Goal: Task Accomplishment & Management: Complete application form

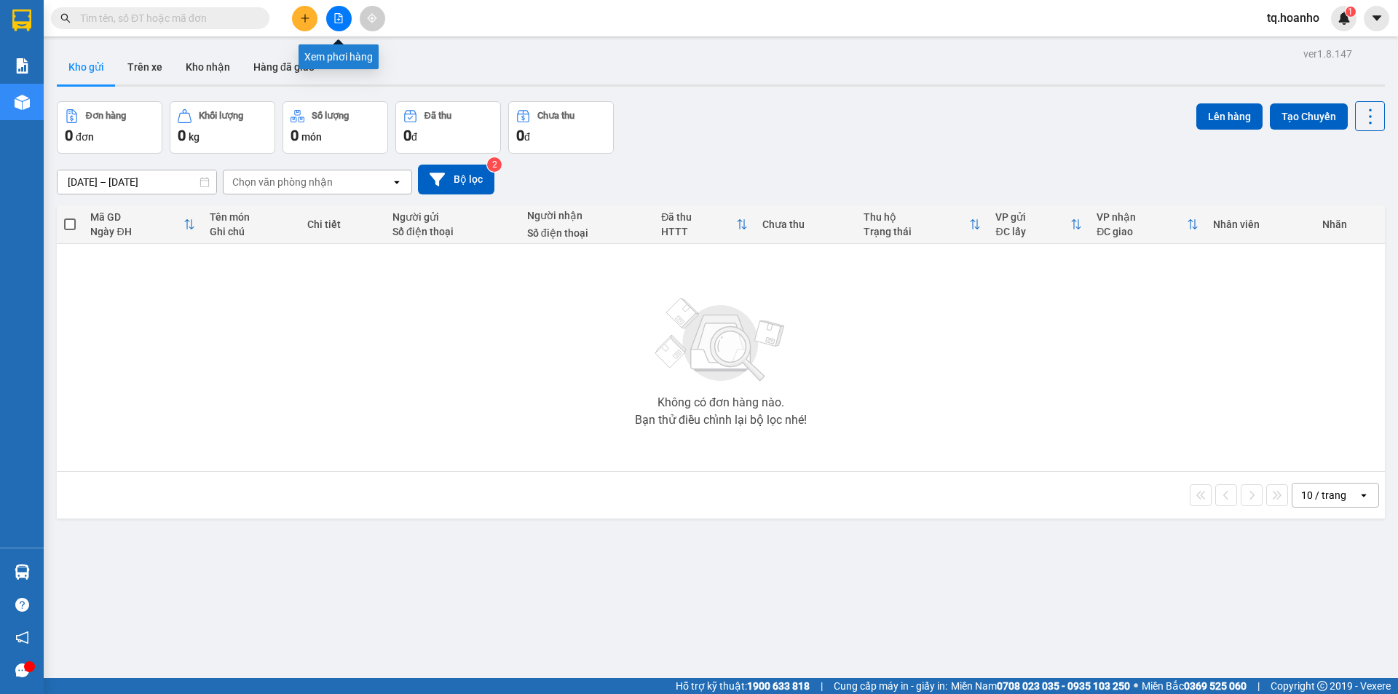
click at [343, 29] on button at bounding box center [338, 18] width 25 height 25
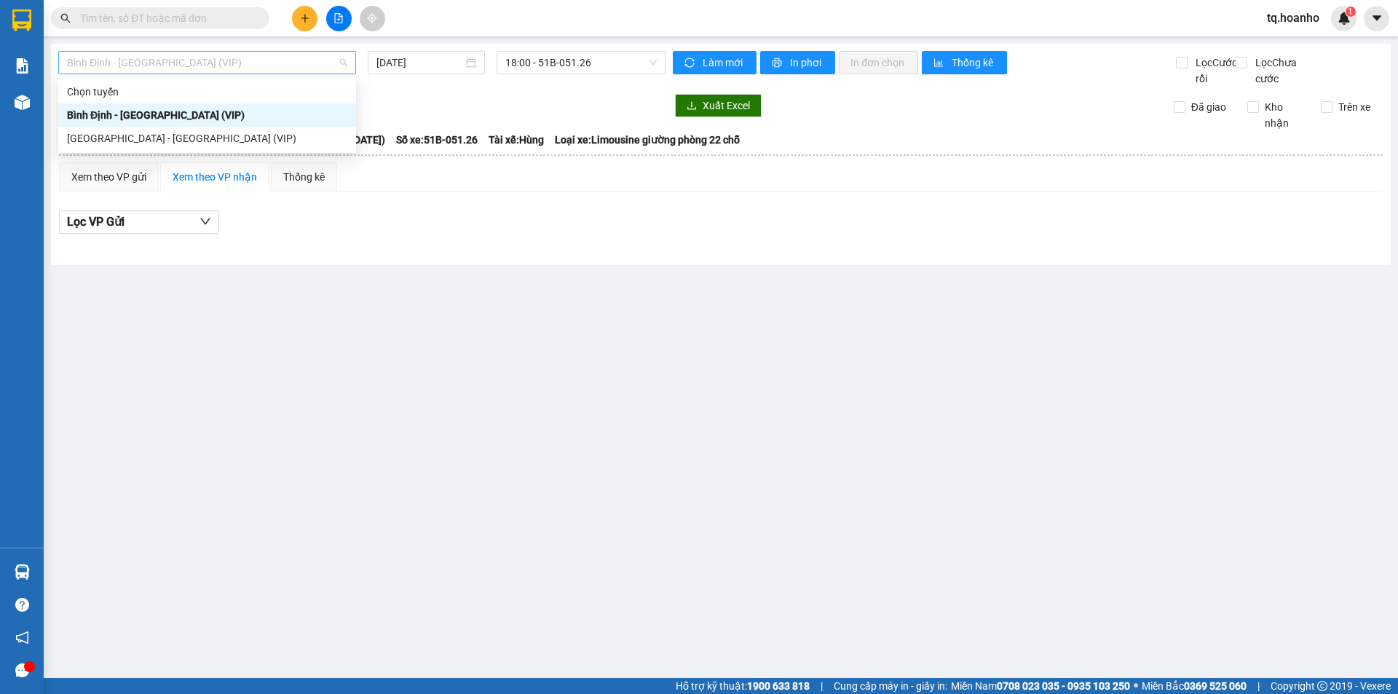
click at [239, 71] on span "Bình Định - [GEOGRAPHIC_DATA] (VIP)" at bounding box center [207, 63] width 280 height 22
click at [201, 134] on div "[GEOGRAPHIC_DATA] - [GEOGRAPHIC_DATA] (VIP)" at bounding box center [207, 138] width 280 height 16
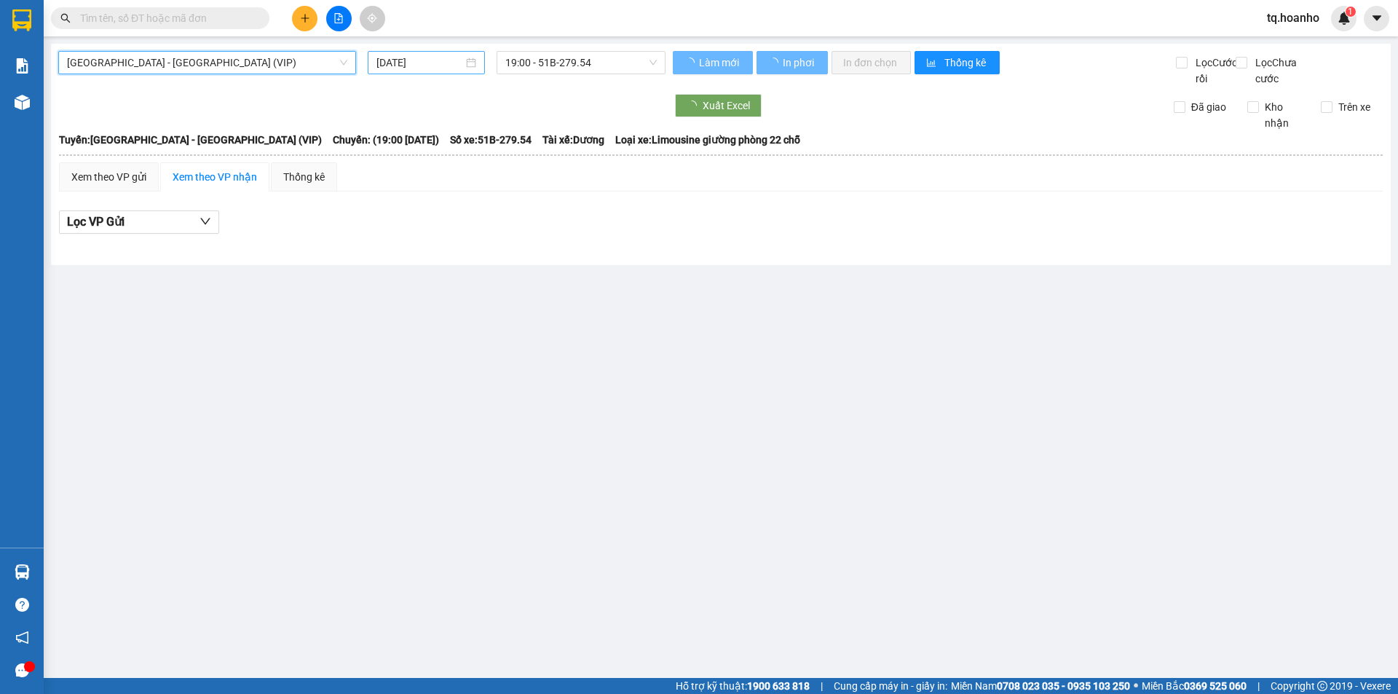
click at [408, 60] on input "[DATE]" at bounding box center [420, 63] width 87 height 16
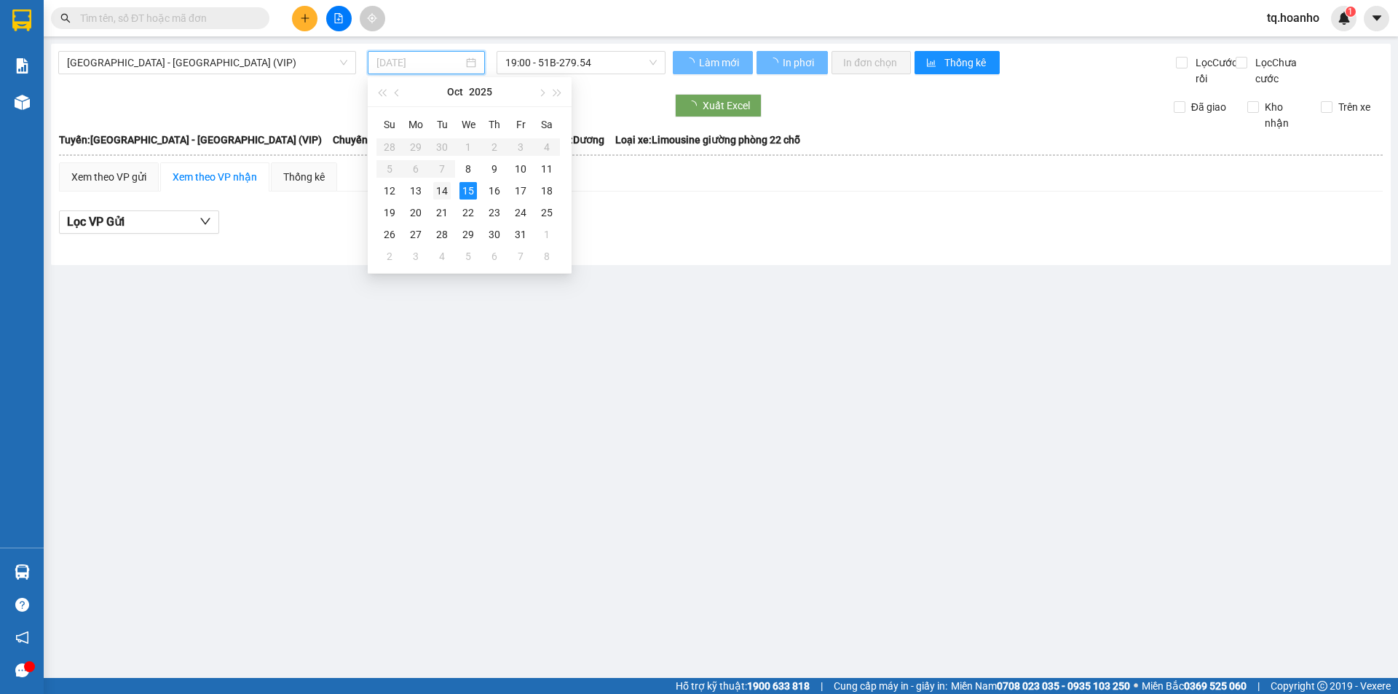
click at [444, 184] on div "14" at bounding box center [441, 190] width 17 height 17
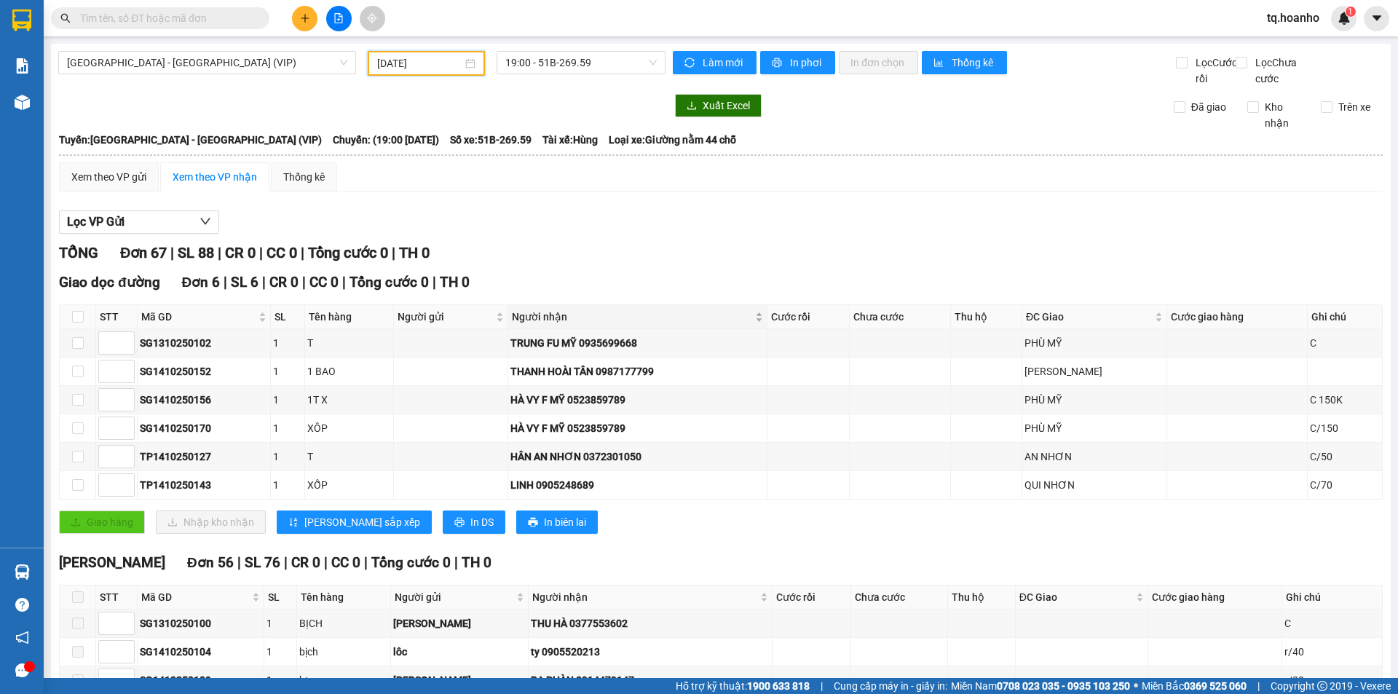
type input "[DATE]"
click at [668, 574] on div "TAM QUAN Đơn 56 | SL 76 | CR 0 | CC 0 | Tổng cước 0 | TH 0" at bounding box center [721, 563] width 1324 height 22
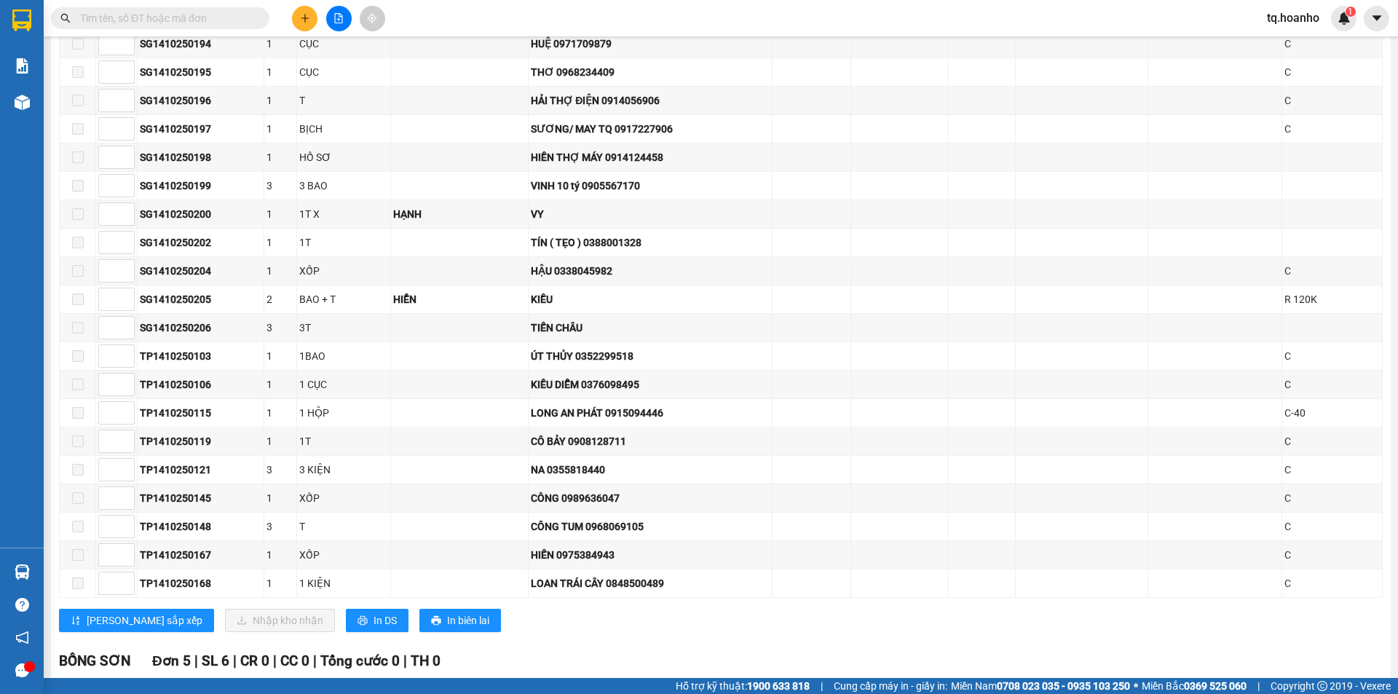
scroll to position [1865, 0]
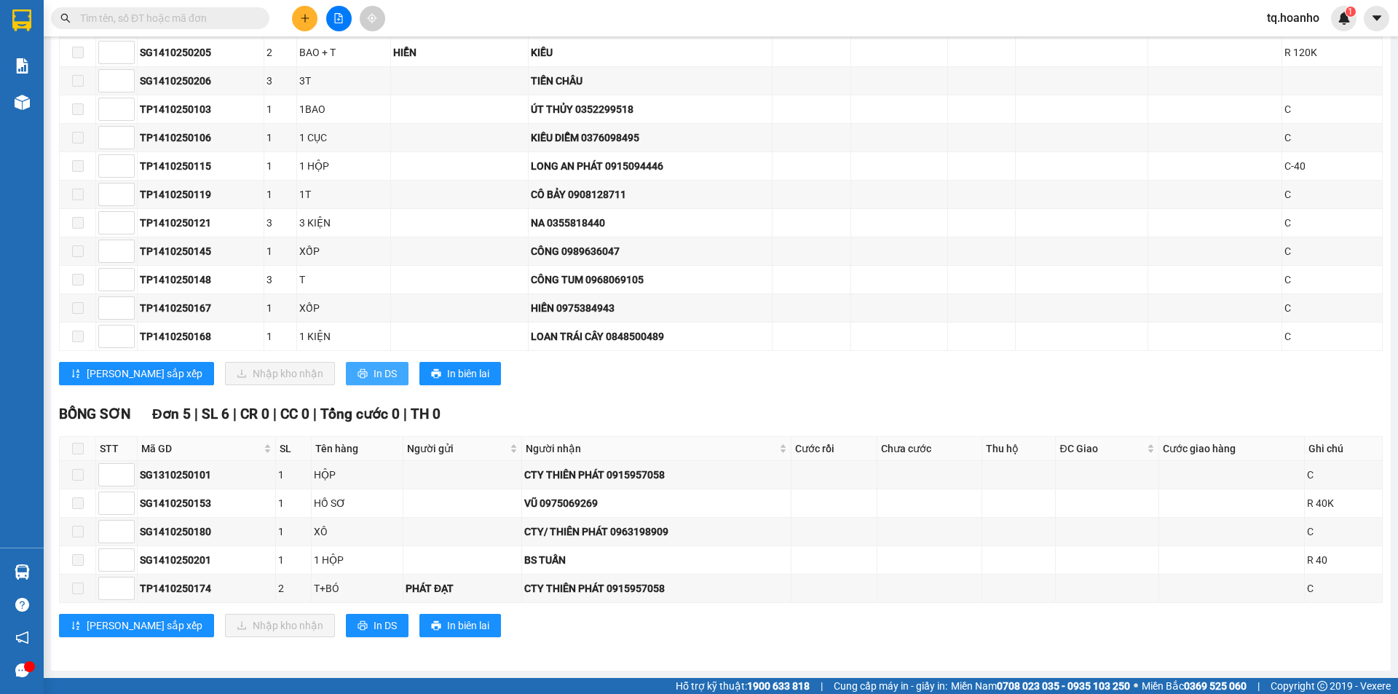
click at [374, 377] on span "In DS" at bounding box center [385, 374] width 23 height 16
click at [200, 17] on input "text" at bounding box center [166, 18] width 172 height 16
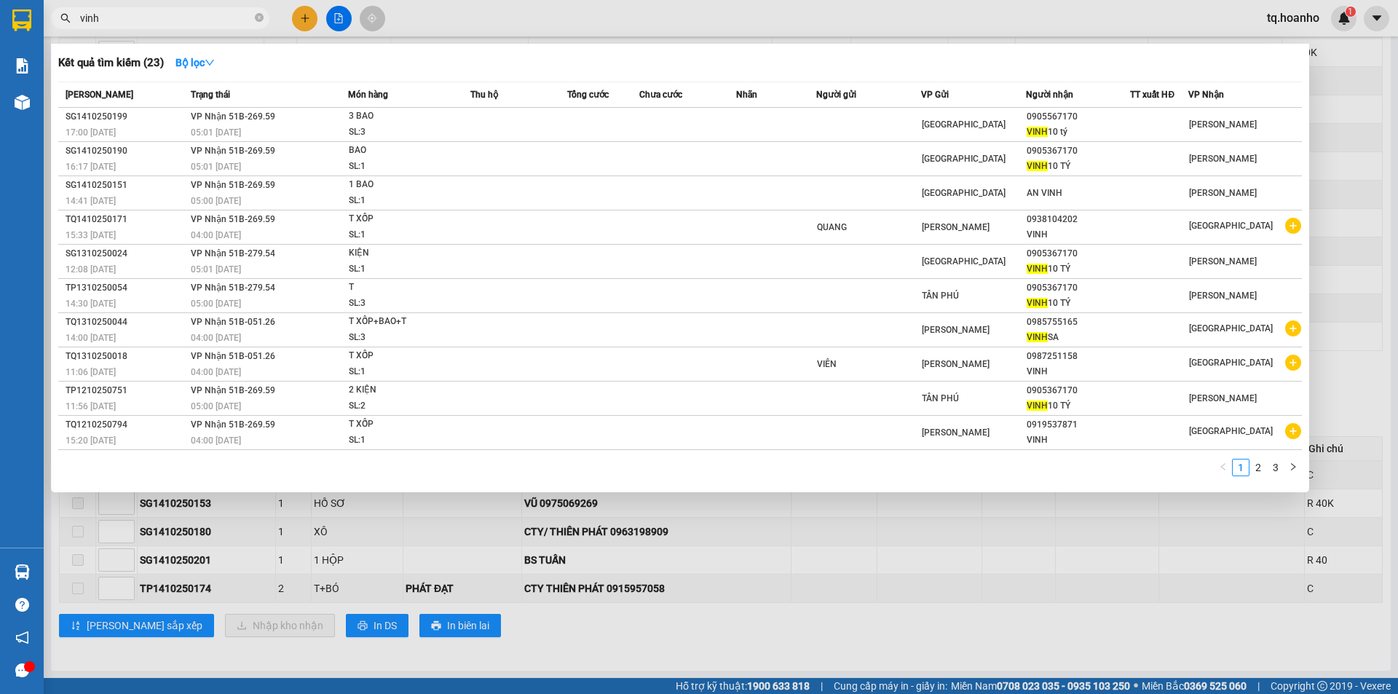
type input "vinh"
click at [963, 636] on div at bounding box center [699, 347] width 1398 height 694
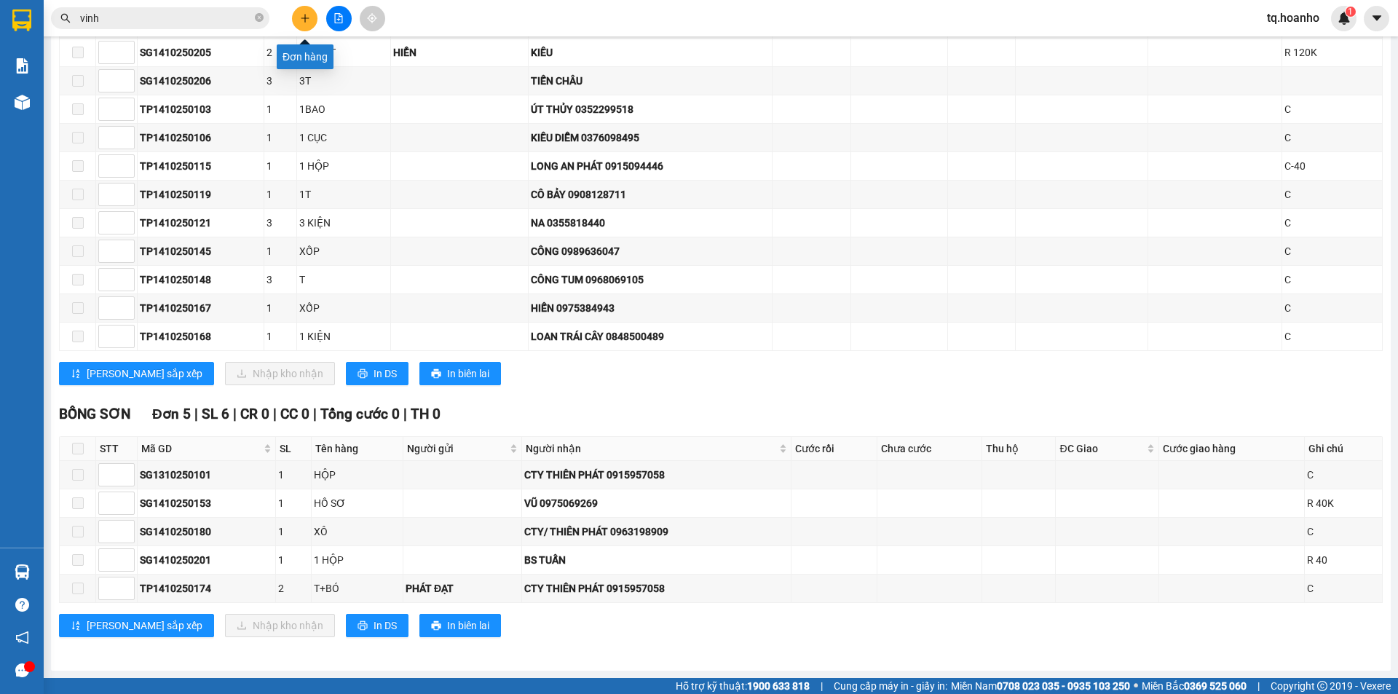
click at [300, 17] on icon "plus" at bounding box center [305, 18] width 10 height 10
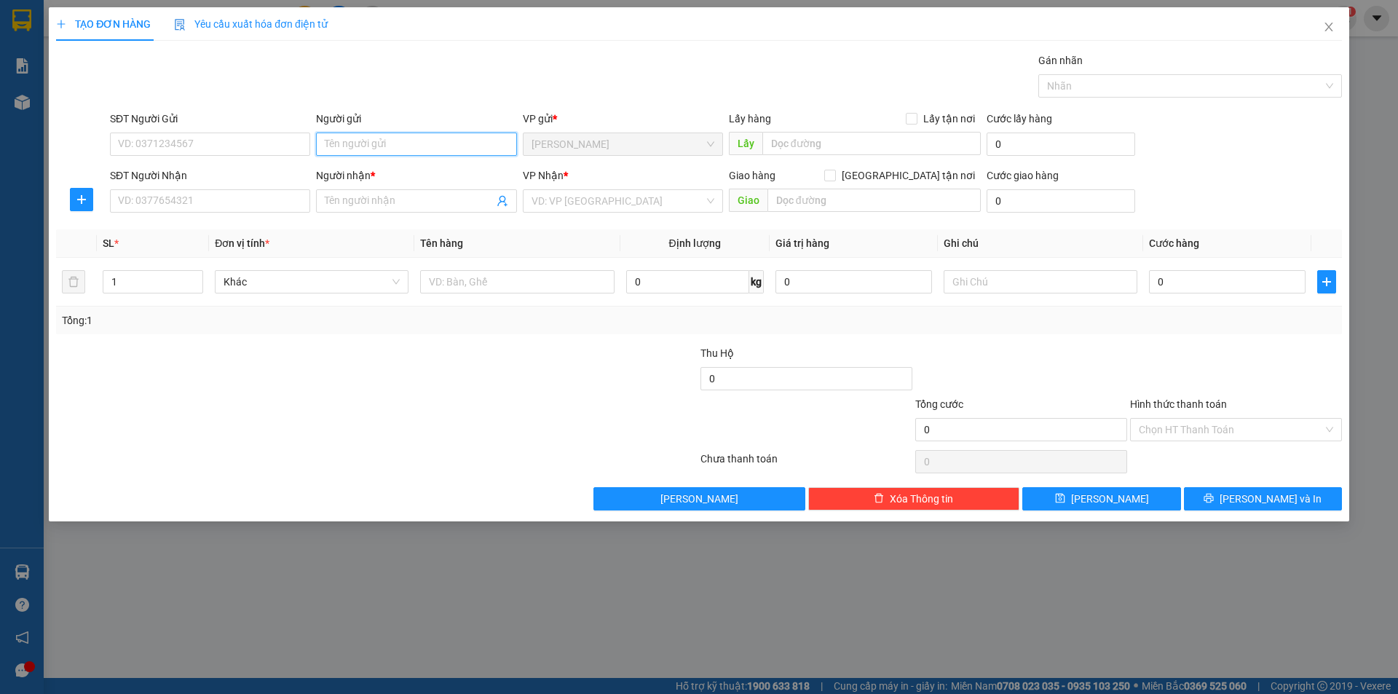
click at [413, 148] on input "Người gửi" at bounding box center [416, 144] width 200 height 23
type input "t"
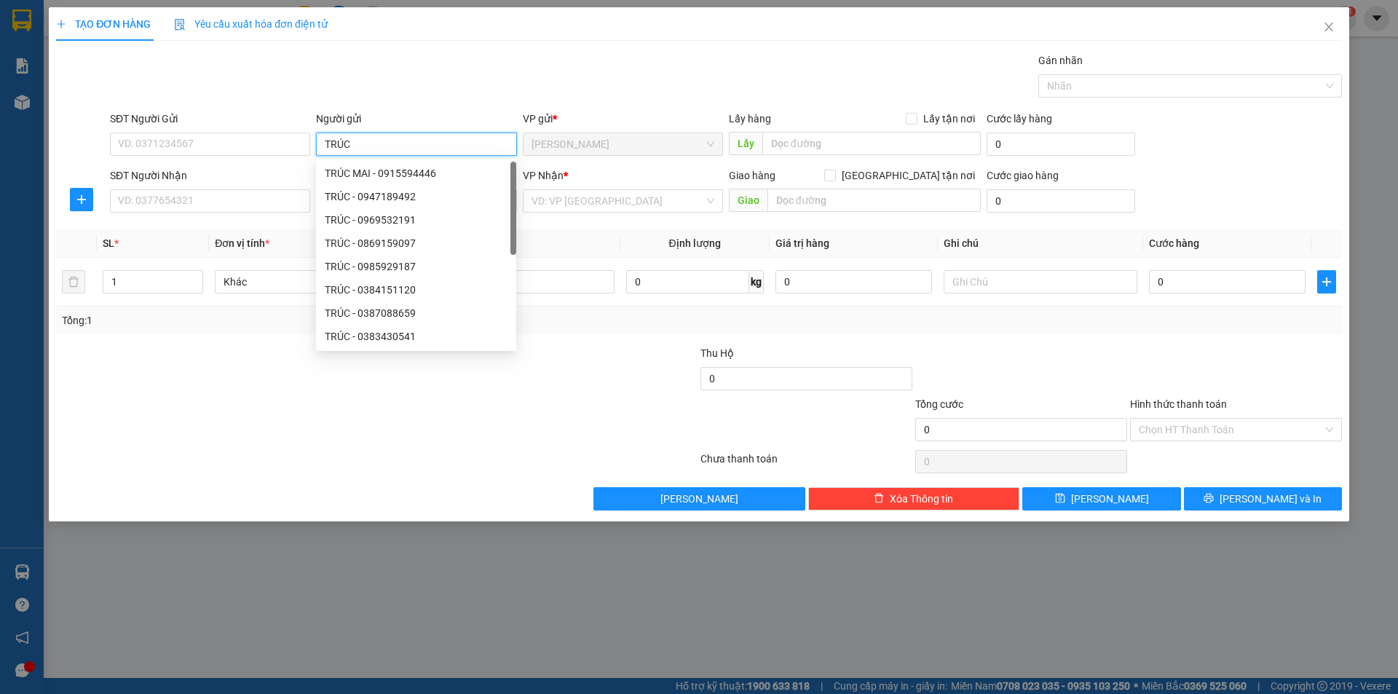
type input "TRÚC"
drag, startPoint x: 230, startPoint y: 188, endPoint x: 0, endPoint y: 4, distance: 294.4
click at [119, 176] on div "SĐT Người Nhận" at bounding box center [210, 179] width 200 height 22
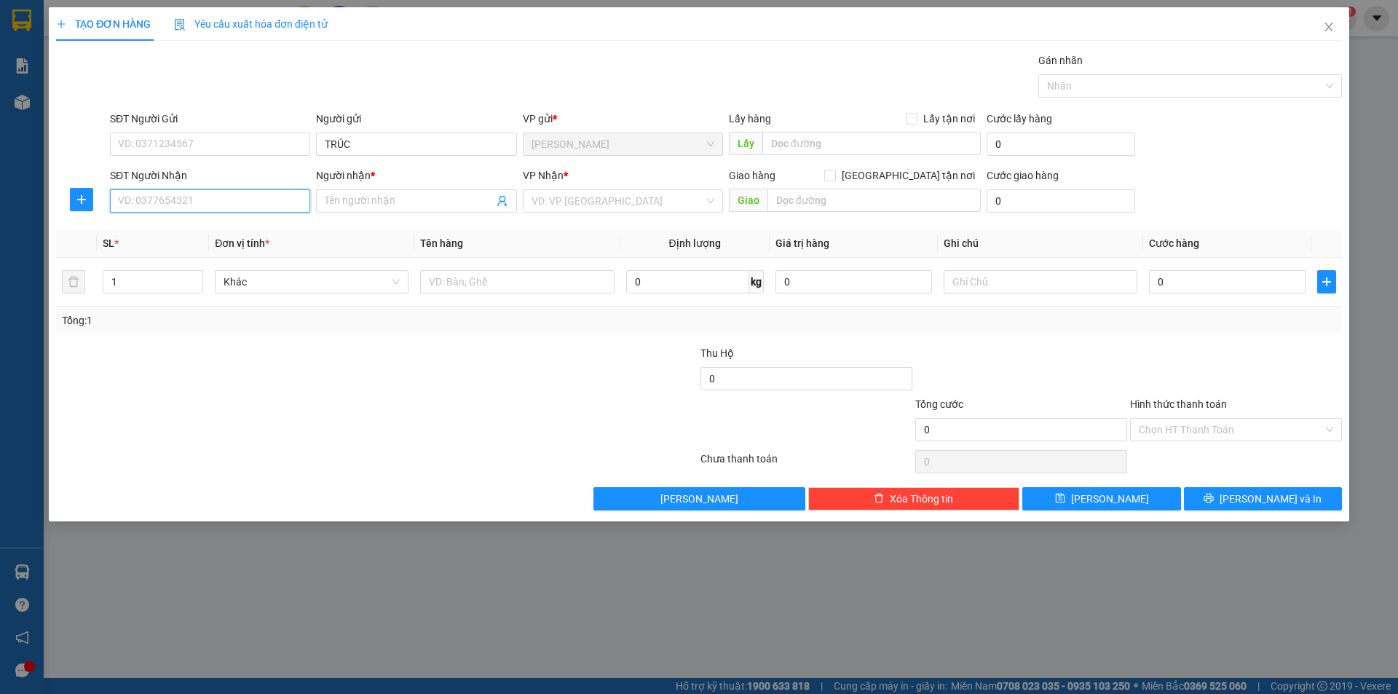
click at [245, 197] on input "SĐT Người Nhận" at bounding box center [210, 200] width 200 height 23
type input "0396952224"
click at [235, 224] on div "0396952224 - BÌNH" at bounding box center [210, 230] width 183 height 16
type input "BÌNH"
type input "0396952224"
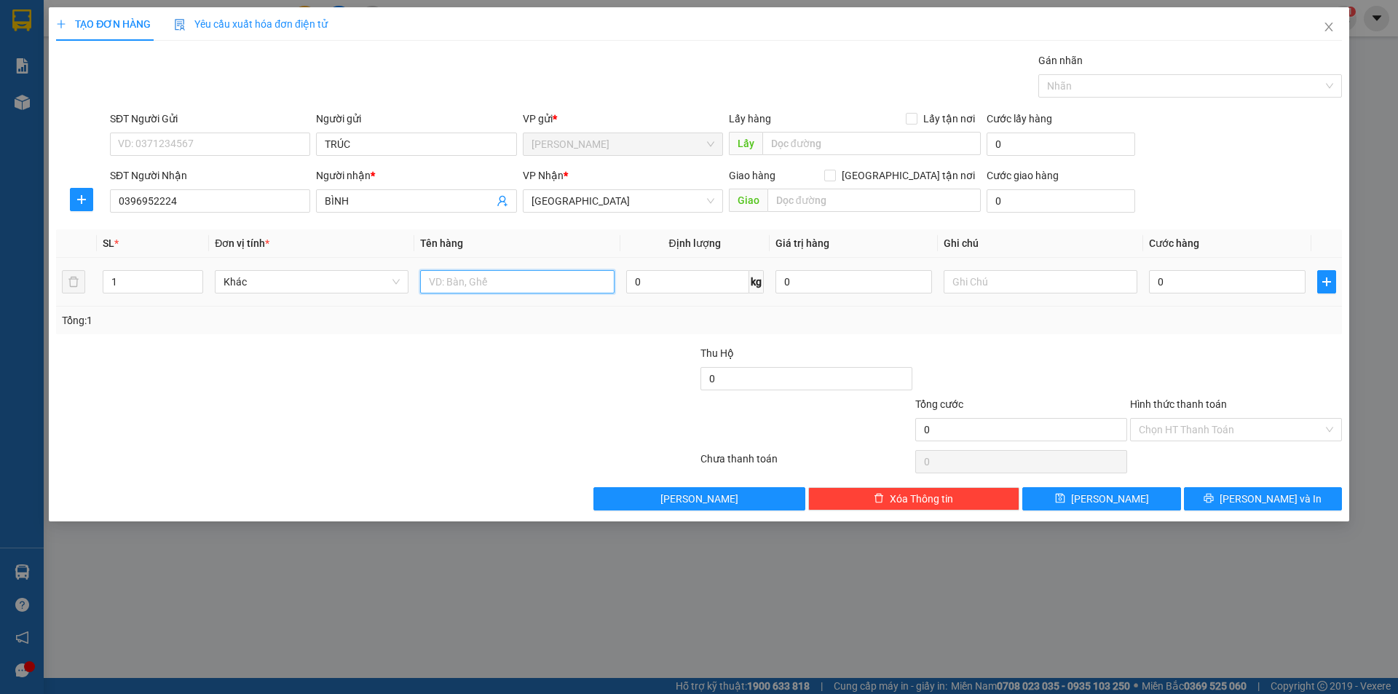
click at [441, 274] on input "text" at bounding box center [517, 281] width 194 height 23
type input "BỊCH"
click at [188, 277] on span "Increase Value" at bounding box center [194, 277] width 16 height 13
type input "2"
drag, startPoint x: 964, startPoint y: 288, endPoint x: 972, endPoint y: 281, distance: 10.8
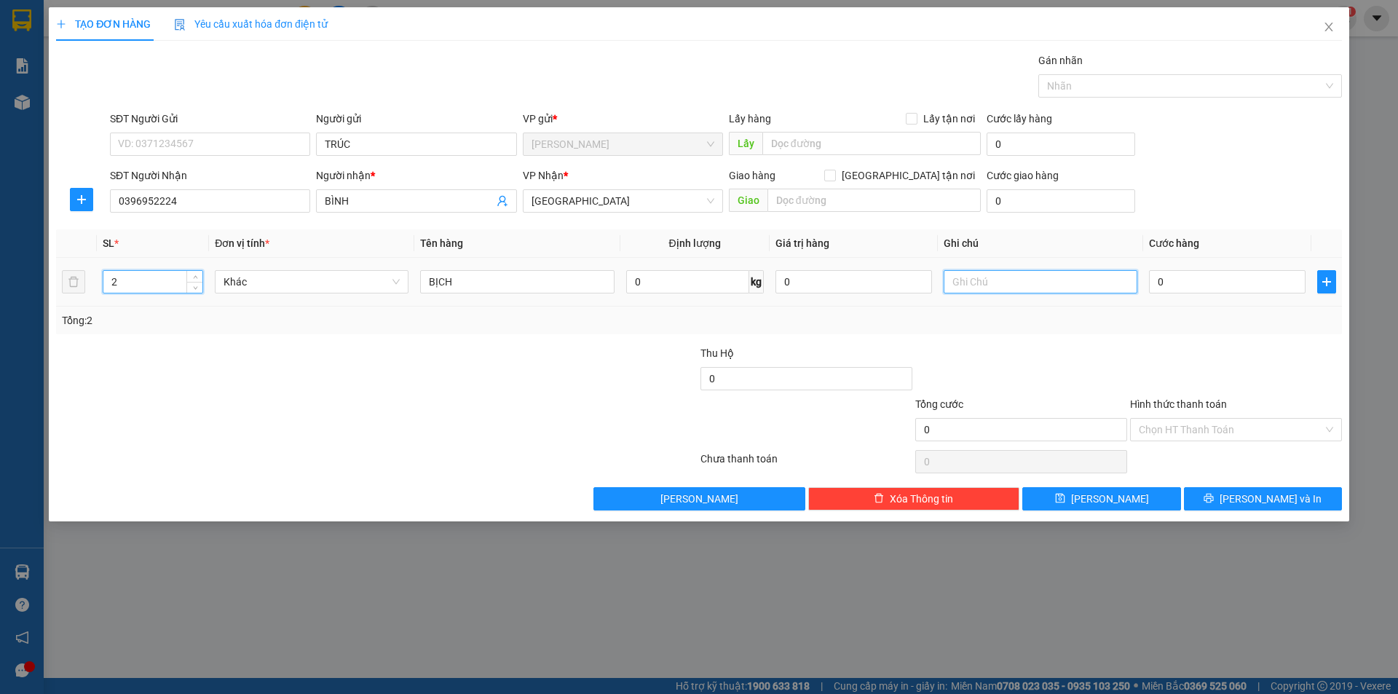
click at [970, 283] on input "text" at bounding box center [1041, 281] width 194 height 23
type input "R/120"
click at [1203, 428] on input "Hình thức thanh toán" at bounding box center [1231, 430] width 184 height 22
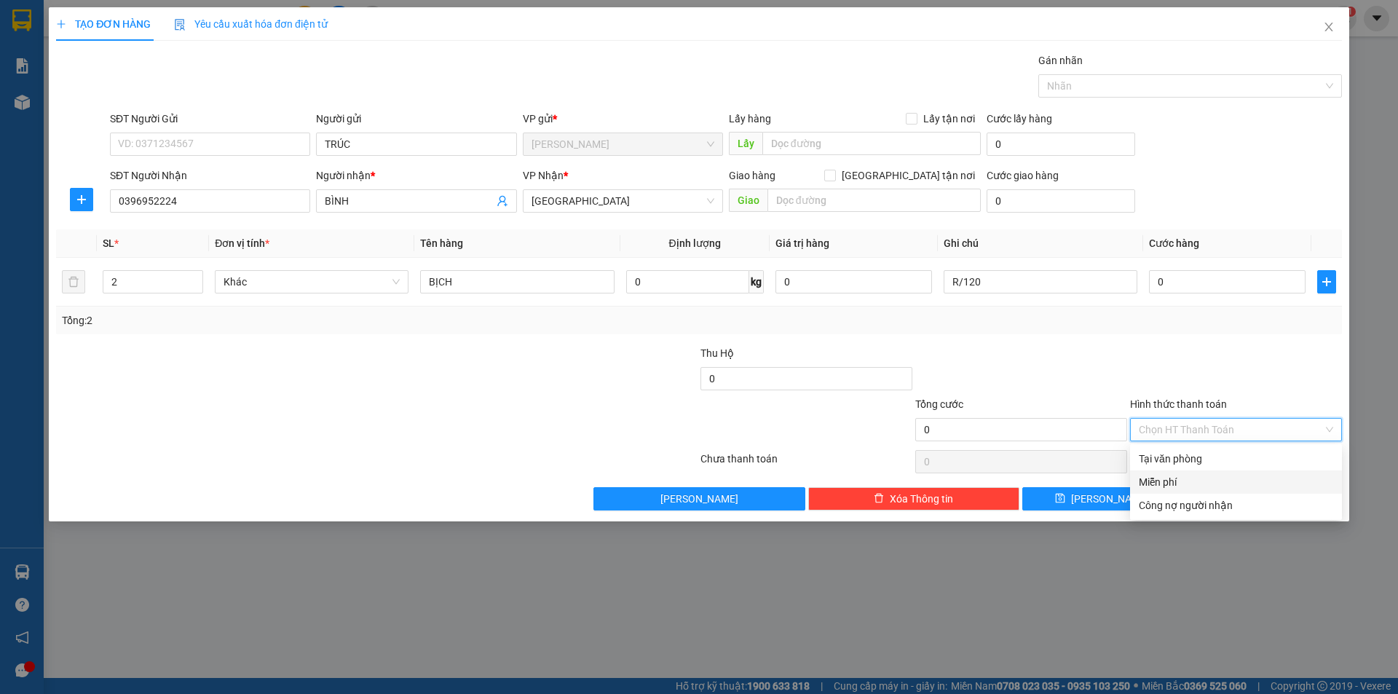
click at [1187, 474] on div "Miễn phí" at bounding box center [1236, 482] width 194 height 16
click at [1220, 493] on button "[PERSON_NAME] và In" at bounding box center [1263, 498] width 158 height 23
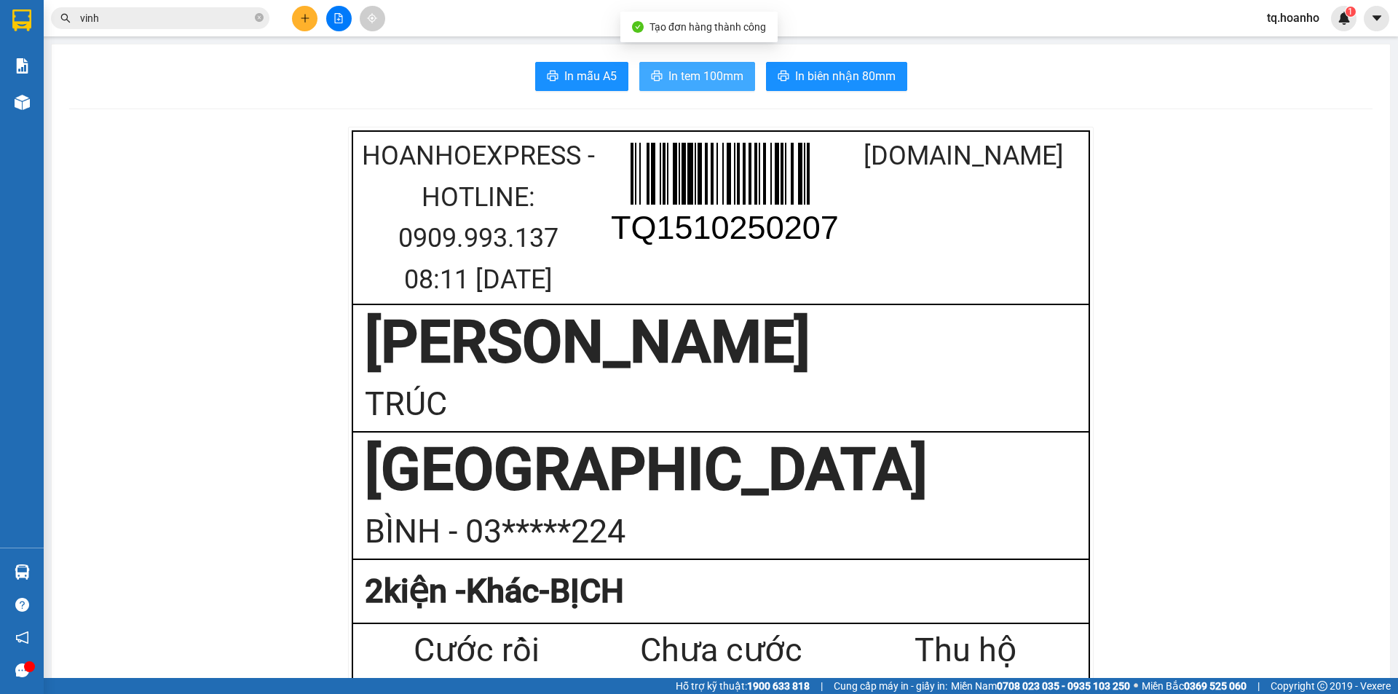
click at [725, 72] on span "In tem 100mm" at bounding box center [706, 76] width 75 height 18
